Goal: Task Accomplishment & Management: Manage account settings

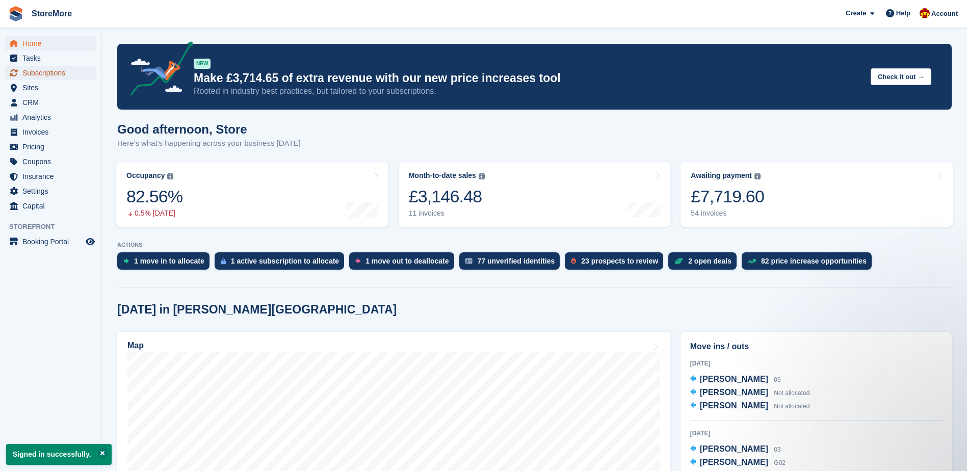
click at [30, 71] on span "Subscriptions" at bounding box center [52, 73] width 61 height 14
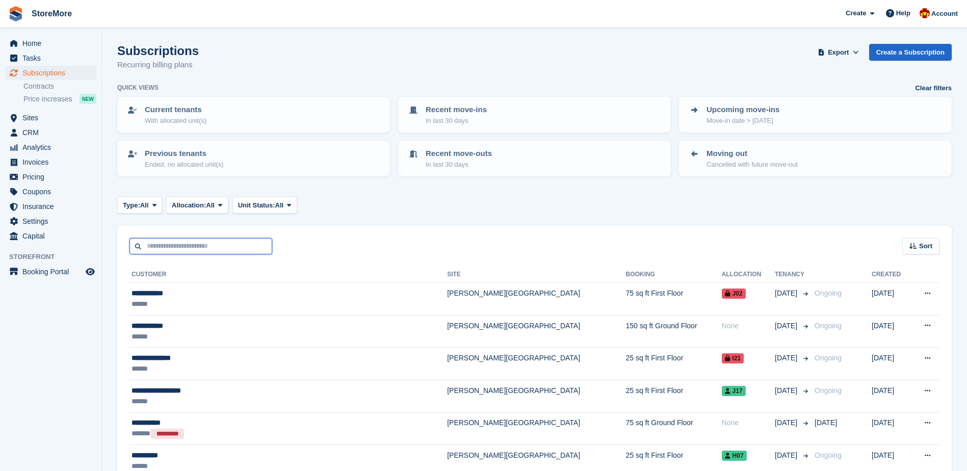
click at [192, 251] on input "text" at bounding box center [200, 246] width 143 height 17
type input "***"
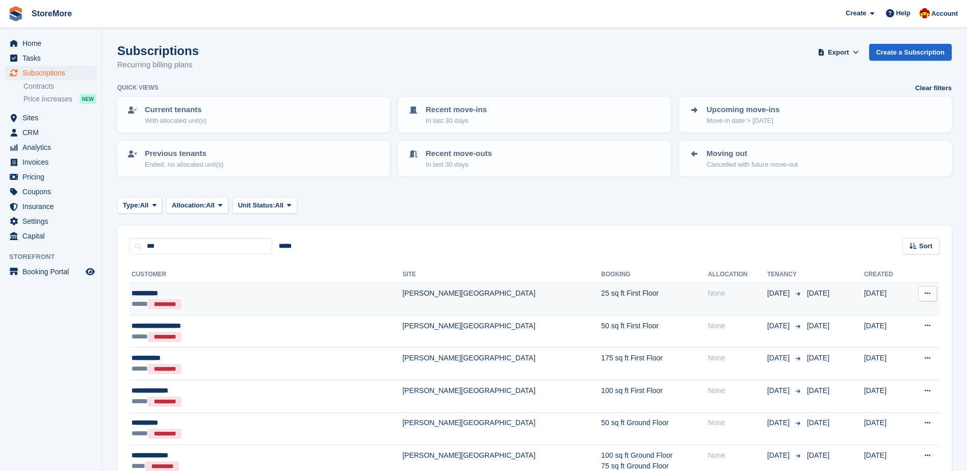
click at [220, 292] on div "**********" at bounding box center [222, 293] width 180 height 11
